Goal: Transaction & Acquisition: Subscribe to service/newsletter

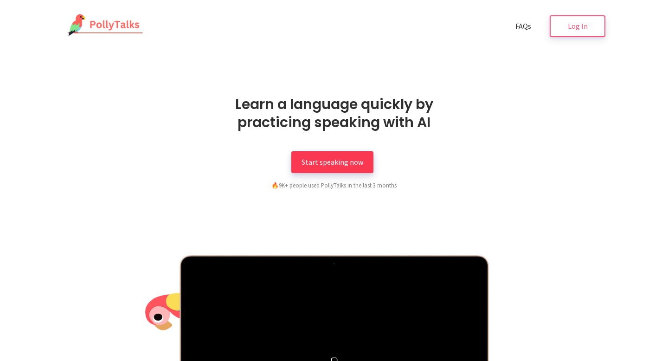
click at [341, 156] on link "Start speaking now" at bounding box center [332, 162] width 82 height 22
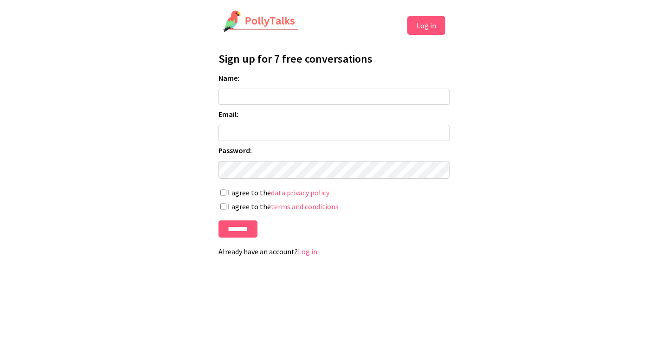
click at [287, 102] on input "Name:" at bounding box center [333, 97] width 231 height 16
click at [278, 67] on div "Sign up for 7 free conversations Name: Email: Password: If you're human, leave …" at bounding box center [334, 154] width 232 height 217
click at [271, 60] on h1 "Sign up for 7 free conversations" at bounding box center [333, 58] width 231 height 14
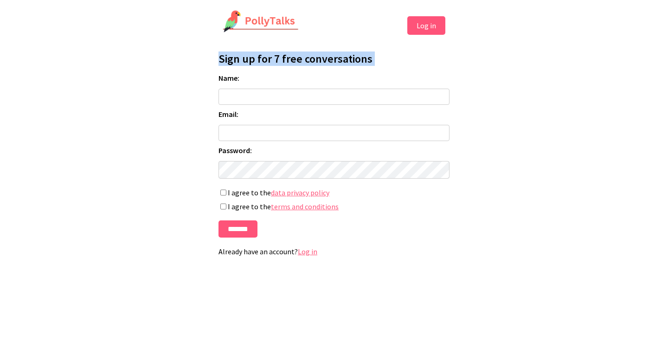
click at [247, 62] on h1 "Sign up for 7 free conversations" at bounding box center [333, 58] width 231 height 14
click at [294, 62] on h1 "Sign up for 7 free conversations" at bounding box center [333, 58] width 231 height 14
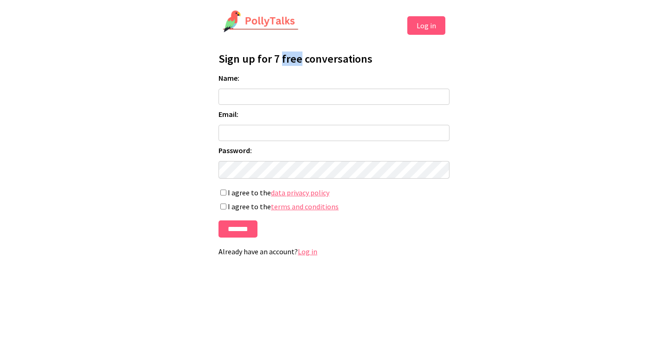
click at [294, 62] on h1 "Sign up for 7 free conversations" at bounding box center [333, 58] width 231 height 14
click at [158, 48] on html "Log in Profile Sign up for 7 free conversations Name: Email: Password: If you'r…" at bounding box center [334, 136] width 668 height 273
